Goal: Register for event/course

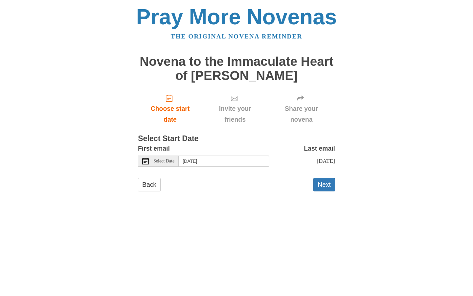
click at [161, 160] on span "Select Date" at bounding box center [163, 161] width 21 height 5
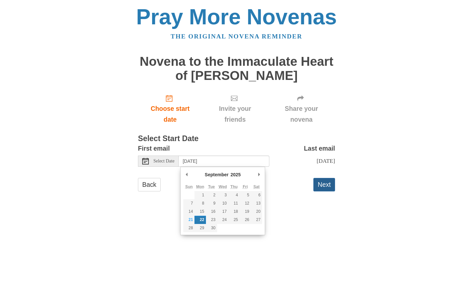
click at [322, 184] on button "Next" at bounding box center [324, 184] width 22 height 13
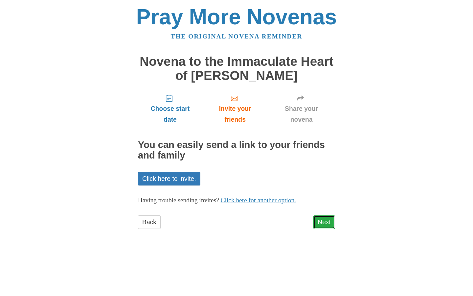
click at [320, 226] on link "Next" at bounding box center [324, 221] width 22 height 13
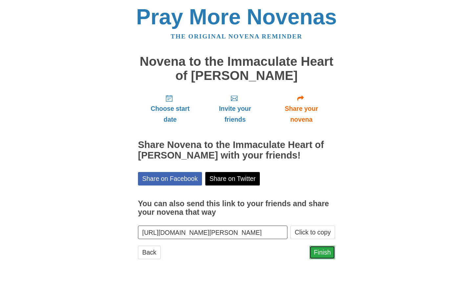
click at [321, 252] on link "Finish" at bounding box center [322, 251] width 26 height 13
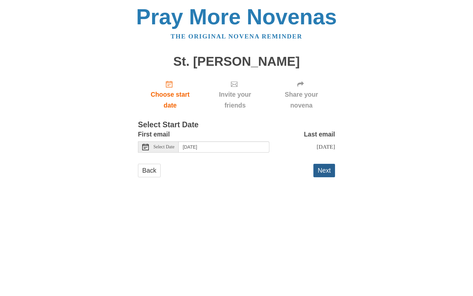
click at [327, 174] on button "Next" at bounding box center [324, 170] width 22 height 13
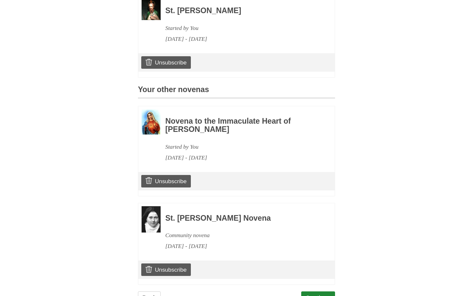
scroll to position [228, 0]
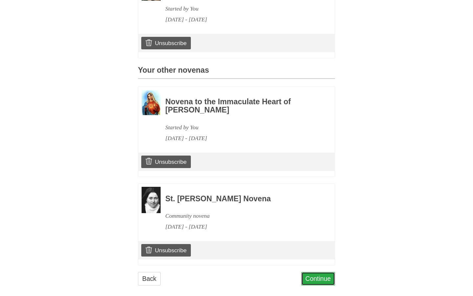
click at [316, 272] on link "Continue" at bounding box center [318, 278] width 34 height 13
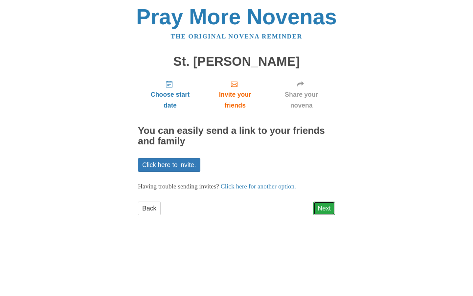
click at [327, 206] on link "Next" at bounding box center [324, 207] width 22 height 13
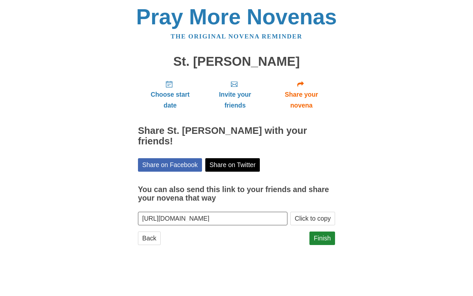
click at [327, 212] on button "Click to copy" at bounding box center [312, 218] width 45 height 13
click at [360, 199] on div "Pray More Novenas The original novena reminder [GEOGRAPHIC_DATA][PERSON_NAME] C…" at bounding box center [236, 132] width 384 height 264
click at [329, 231] on link "Finish" at bounding box center [322, 237] width 26 height 13
